Goal: Information Seeking & Learning: Learn about a topic

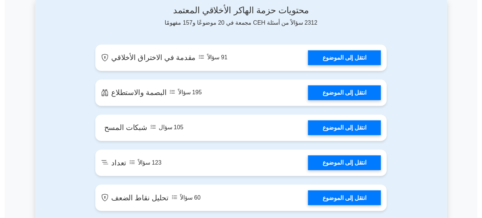
scroll to position [412, 0]
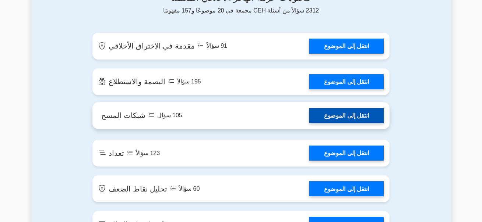
click at [352, 108] on link "انتقل إلى الموضوع" at bounding box center [346, 115] width 74 height 15
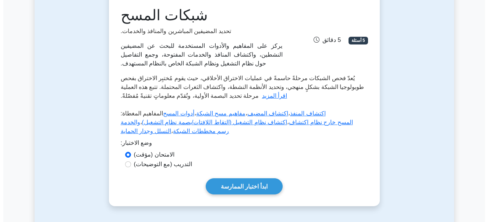
scroll to position [103, 0]
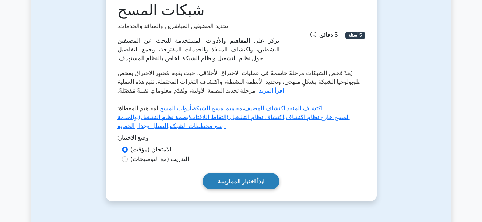
click at [256, 174] on link "ابدأ اختبار الممارسة" at bounding box center [241, 181] width 77 height 16
